Goal: Register for event/course

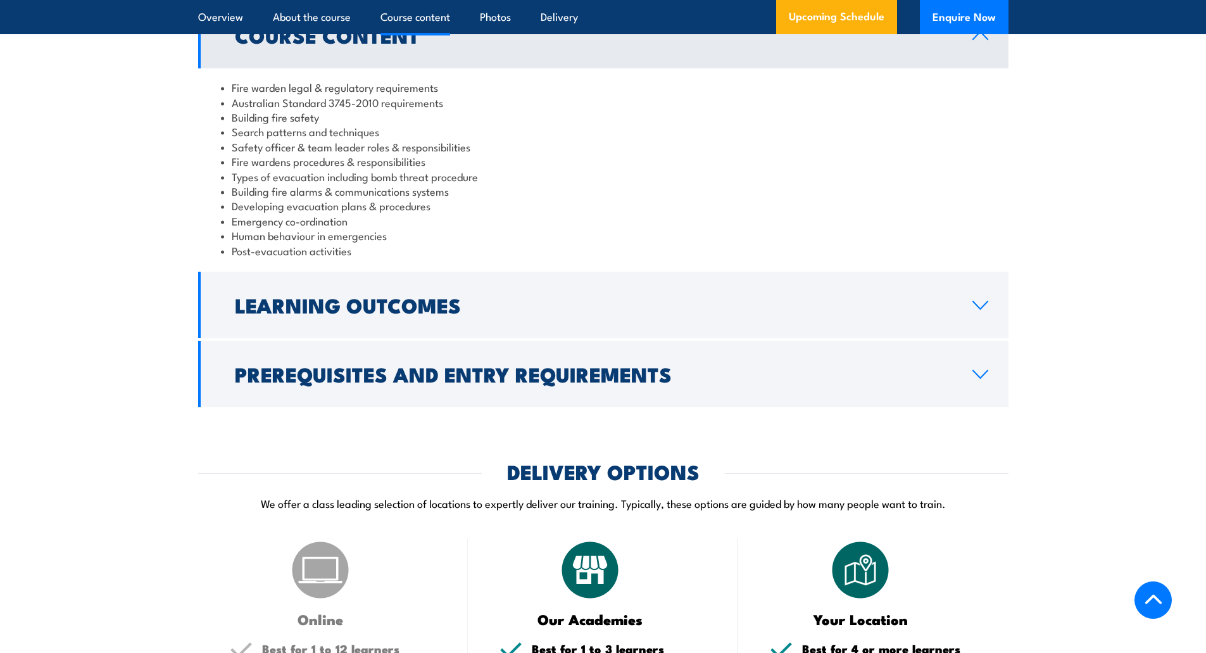
scroll to position [1330, 0]
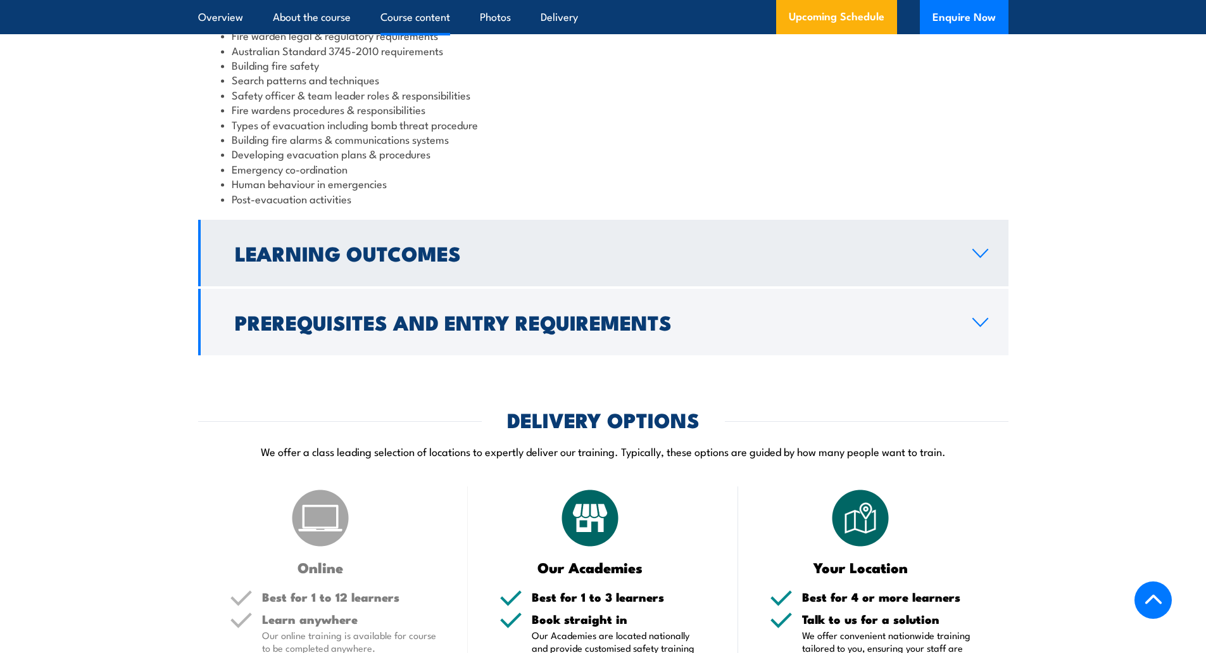
click at [262, 262] on h2 "Learning Outcomes" at bounding box center [593, 253] width 717 height 18
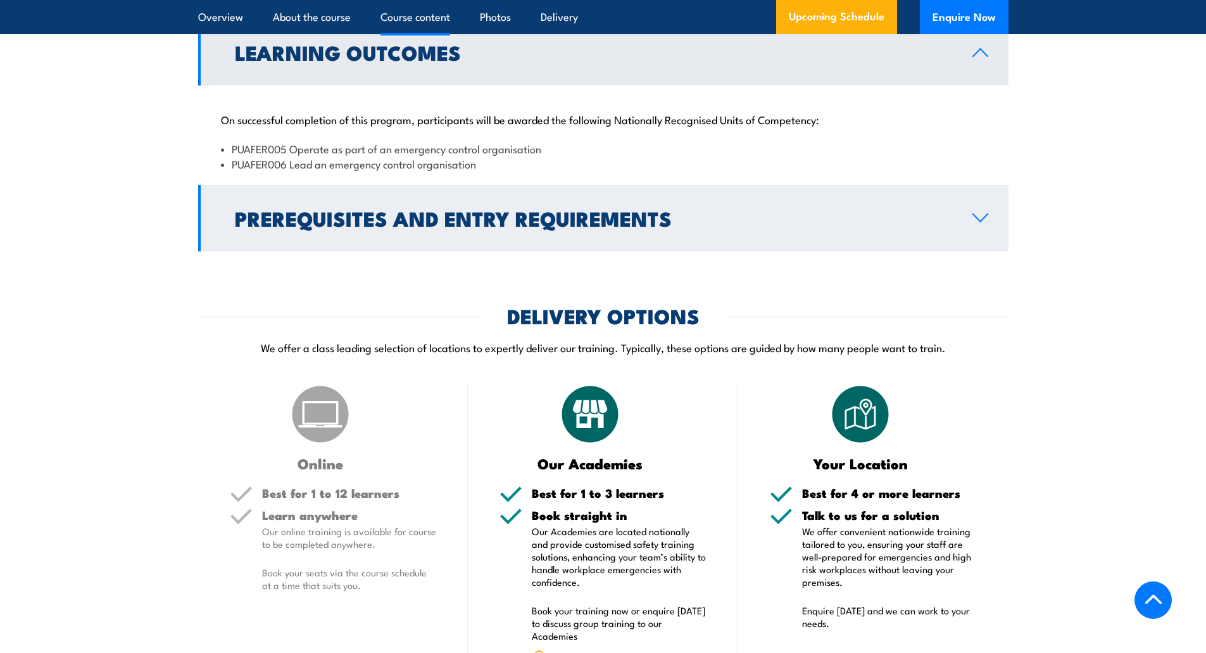
click at [284, 227] on h2 "Prerequisites and Entry Requirements" at bounding box center [593, 218] width 717 height 18
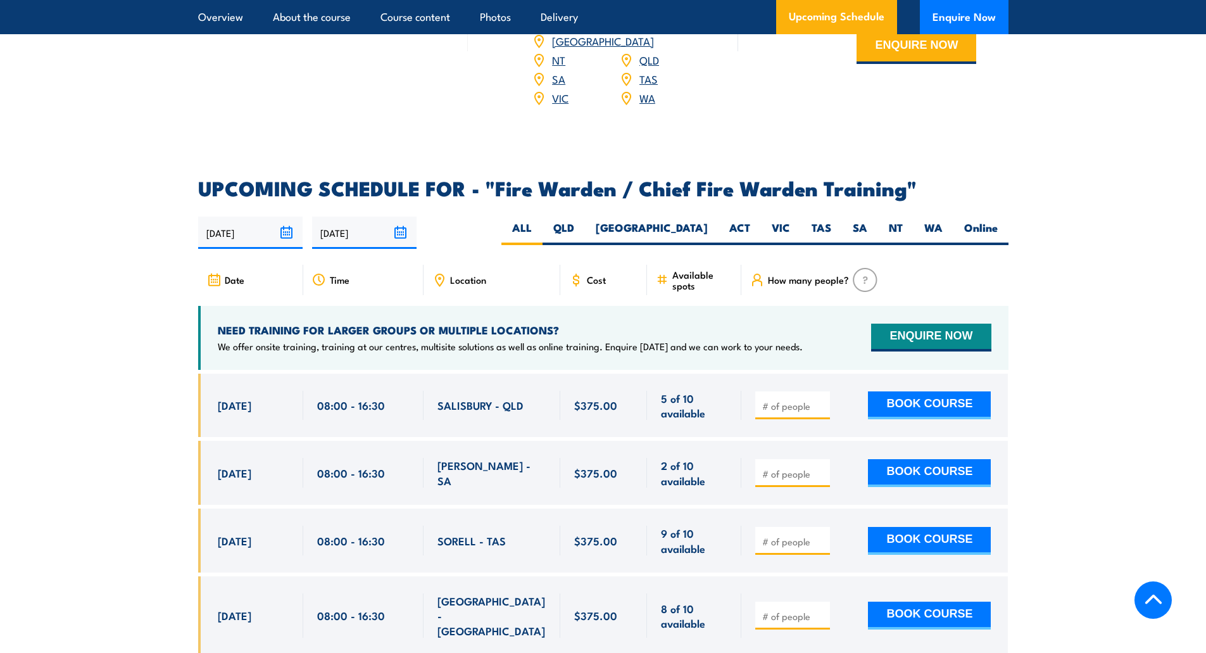
scroll to position [2090, 0]
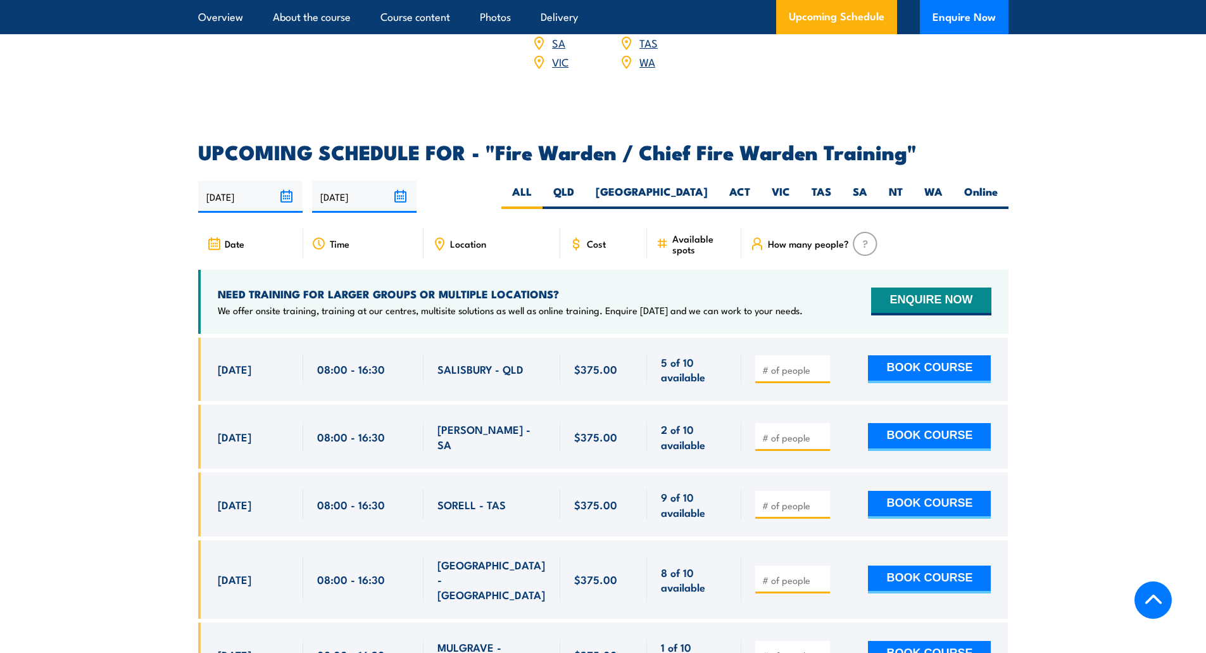
scroll to position [2153, 0]
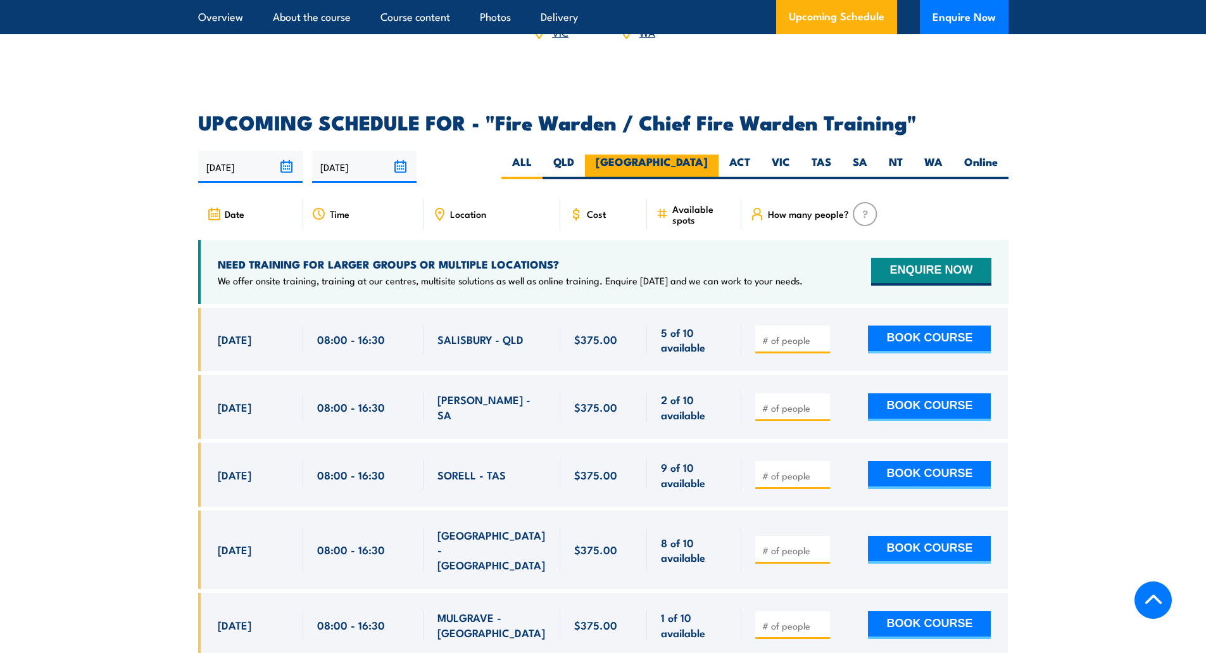
click at [696, 160] on label "[GEOGRAPHIC_DATA]" at bounding box center [652, 167] width 134 height 25
click at [708, 160] on input "[GEOGRAPHIC_DATA]" at bounding box center [712, 159] width 8 height 8
radio input "true"
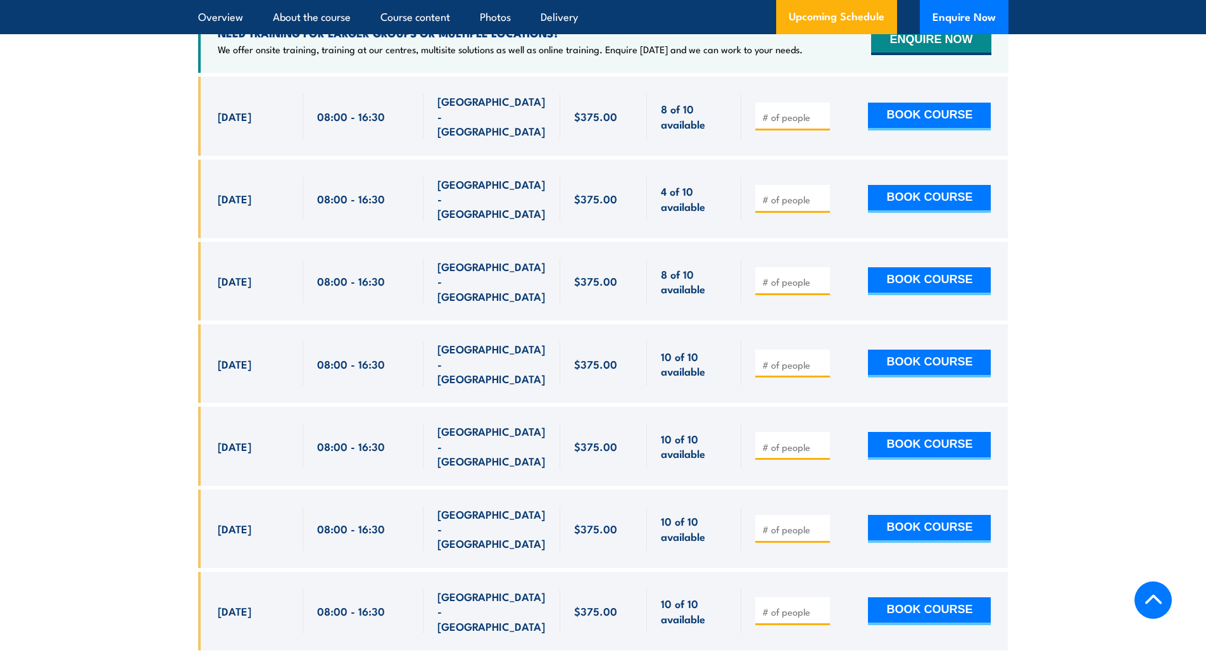
scroll to position [2343, 0]
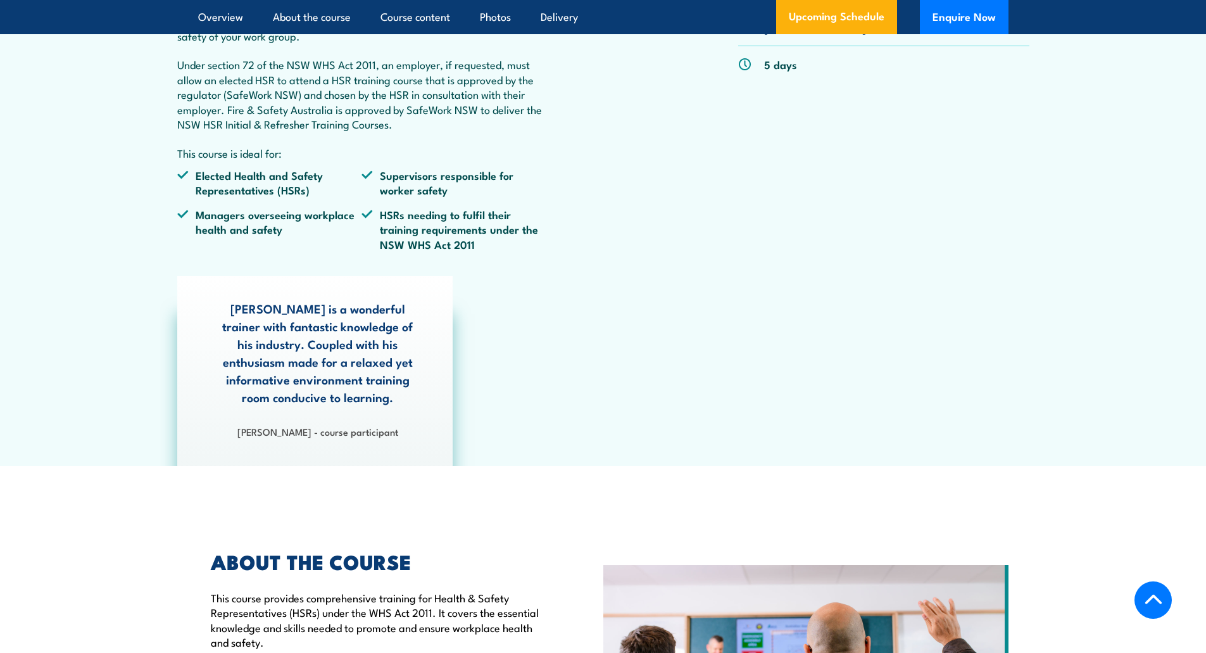
scroll to position [760, 0]
